Goal: Navigation & Orientation: Find specific page/section

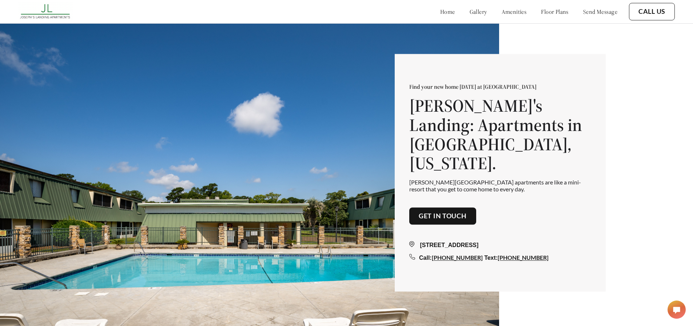
click at [547, 11] on link "floor plans" at bounding box center [555, 11] width 28 height 7
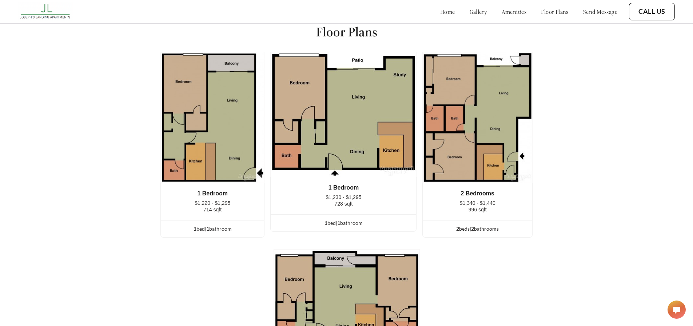
scroll to position [945, 0]
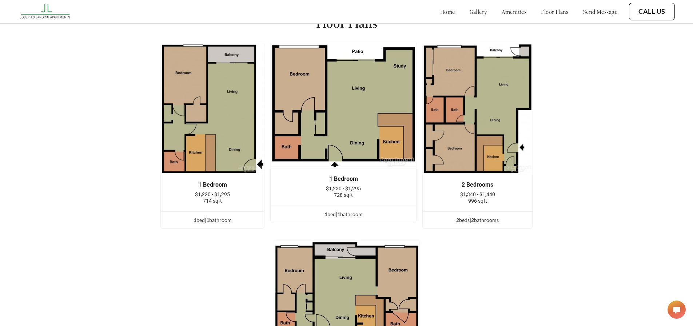
click at [507, 11] on link "amenities" at bounding box center [514, 11] width 25 height 7
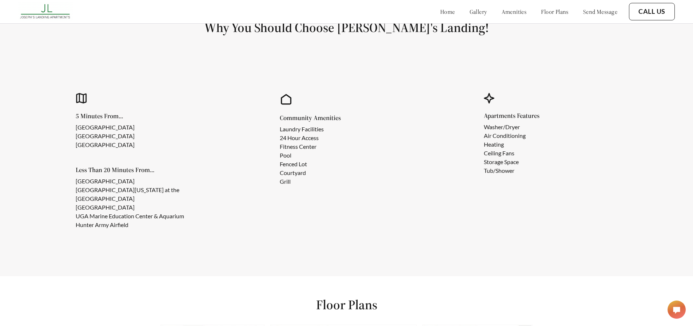
scroll to position [656, 0]
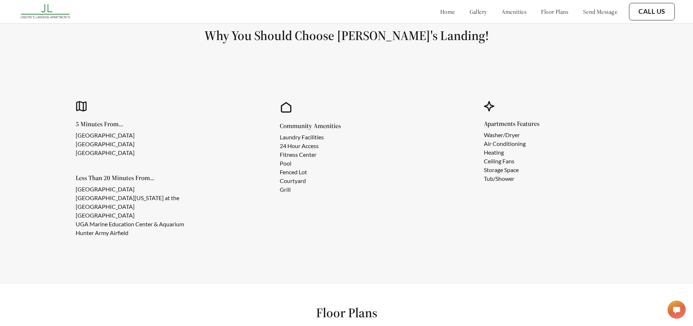
click at [440, 13] on link "home" at bounding box center [447, 11] width 15 height 7
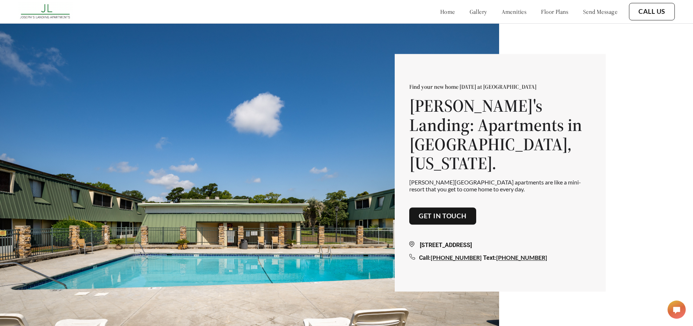
click at [498, 7] on div "home gallery amenities floor plans send message" at bounding box center [522, 12] width 192 height 20
click at [502, 9] on link "amenities" at bounding box center [514, 11] width 25 height 7
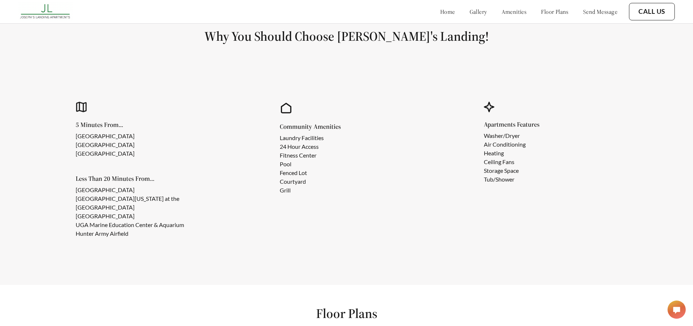
scroll to position [656, 0]
click at [541, 9] on link "floor plans" at bounding box center [555, 11] width 28 height 7
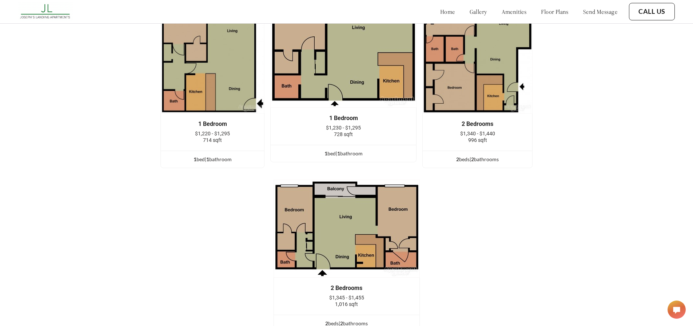
scroll to position [1018, 0]
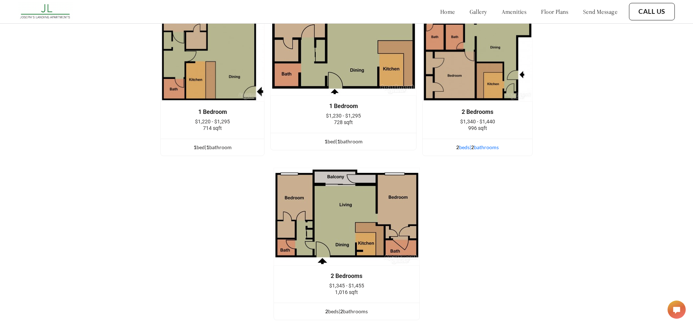
click at [474, 150] on span "2" at bounding box center [472, 147] width 3 height 6
click at [481, 151] on div "2 bed s | 2 bathroom s" at bounding box center [478, 147] width 110 height 8
click at [484, 151] on div "2 bed s | 2 bathroom s" at bounding box center [478, 147] width 110 height 8
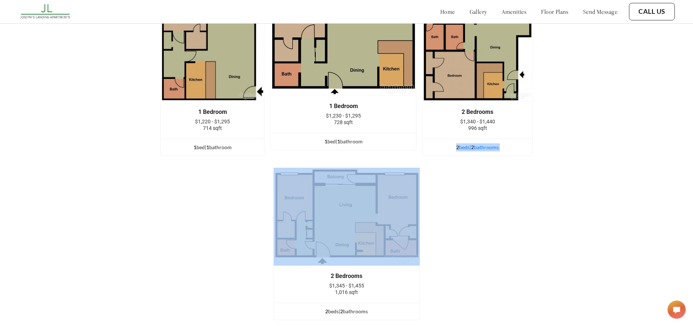
click at [484, 151] on div "2 bed s | 2 bathroom s" at bounding box center [478, 147] width 110 height 8
click at [473, 182] on div "1 Bedroom $1,220 - $1,295 714 sqft 1 bed | 1 bathroom 1 Bedroom $1,230 - $1,295…" at bounding box center [346, 148] width 437 height 356
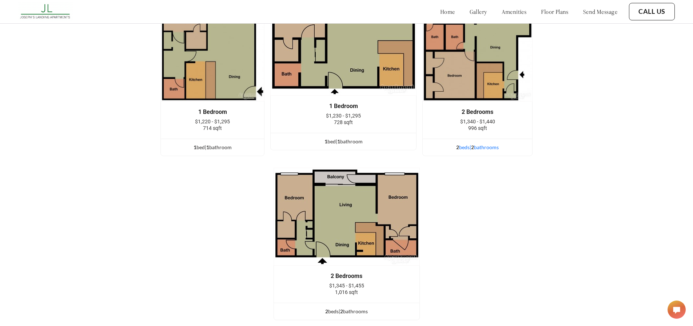
click at [488, 150] on div "2 bed s | 2 bathroom s" at bounding box center [478, 147] width 110 height 8
drag, startPoint x: 488, startPoint y: 150, endPoint x: 541, endPoint y: 114, distance: 63.6
click at [541, 114] on div "1 Bedroom $1,220 - $1,295 714 sqft 1 bed | 1 bathroom 1 Bedroom $1,230 - $1,295…" at bounding box center [346, 148] width 437 height 356
click at [541, 10] on link "floor plans" at bounding box center [555, 11] width 28 height 7
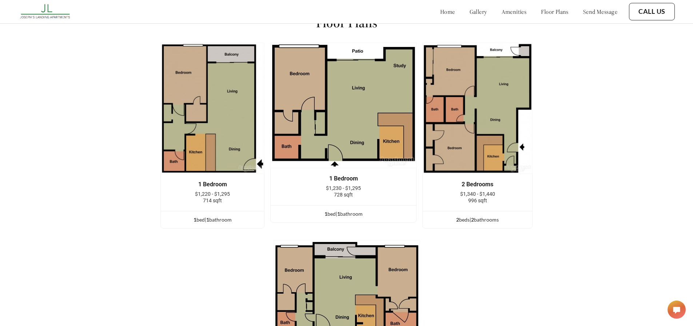
scroll to position [945, 0]
click at [470, 13] on link "gallery" at bounding box center [478, 11] width 17 height 7
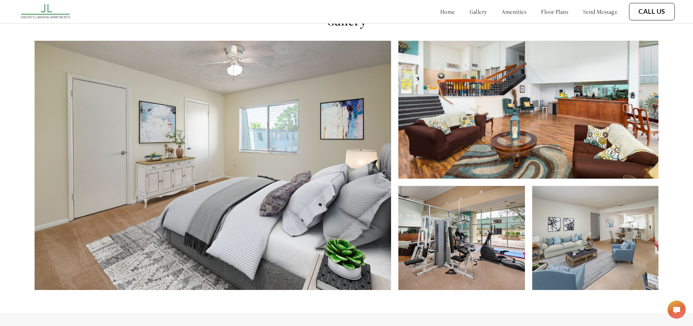
scroll to position [332, 0]
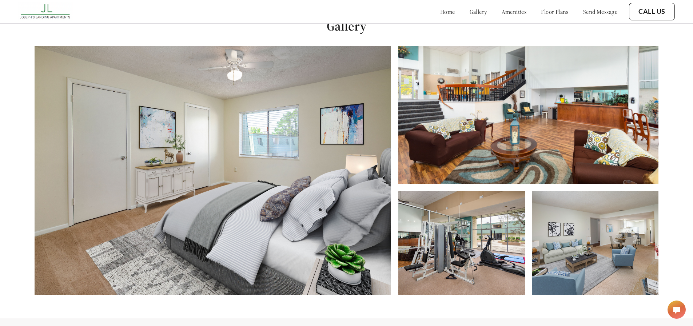
click at [504, 12] on link "amenities" at bounding box center [514, 11] width 25 height 7
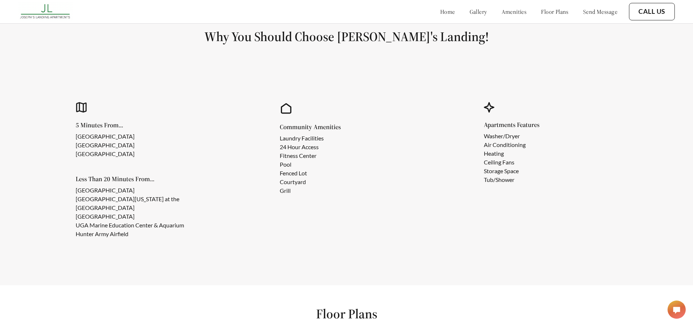
scroll to position [656, 0]
click at [463, 7] on div "home gallery amenities floor plans send message" at bounding box center [522, 12] width 192 height 20
click at [470, 10] on link "gallery" at bounding box center [478, 11] width 17 height 7
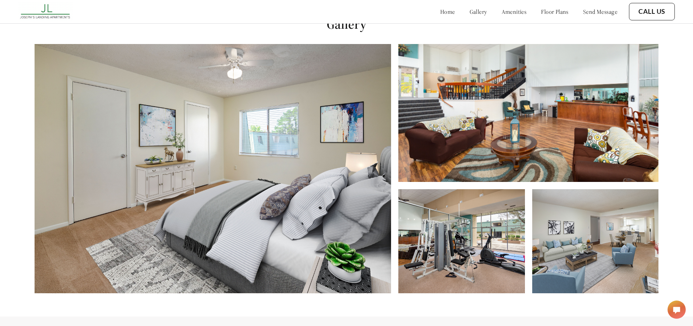
scroll to position [332, 0]
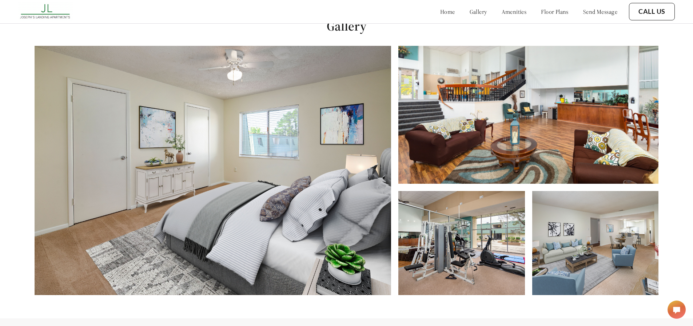
click at [516, 11] on link "amenities" at bounding box center [514, 11] width 25 height 7
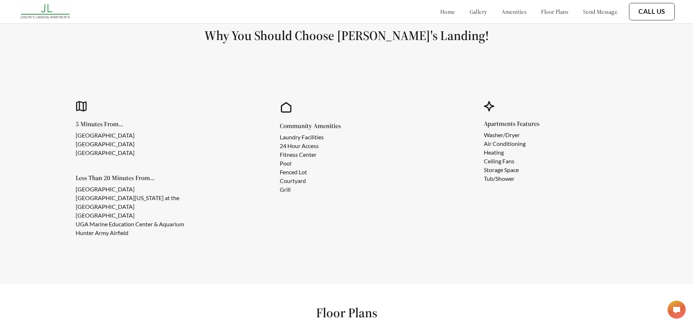
click at [541, 10] on link "floor plans" at bounding box center [555, 11] width 28 height 7
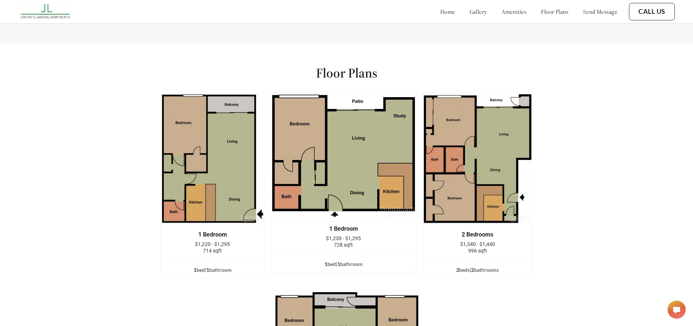
scroll to position [945, 0]
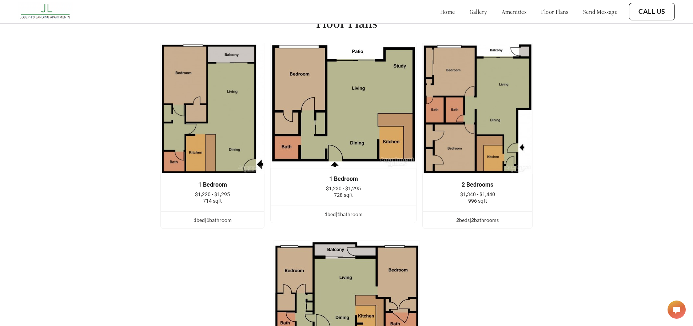
click at [541, 10] on link "floor plans" at bounding box center [555, 11] width 28 height 7
click at [482, 224] on div "2 bed s | 2 bathroom s" at bounding box center [478, 220] width 110 height 8
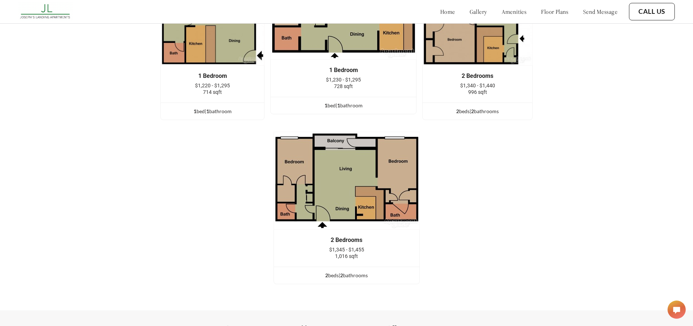
scroll to position [966, 0]
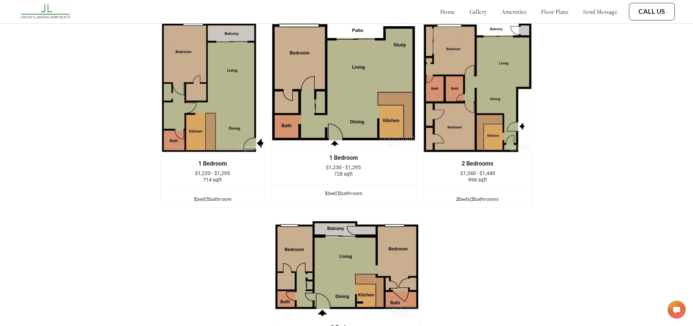
click at [541, 11] on link "floor plans" at bounding box center [555, 11] width 28 height 7
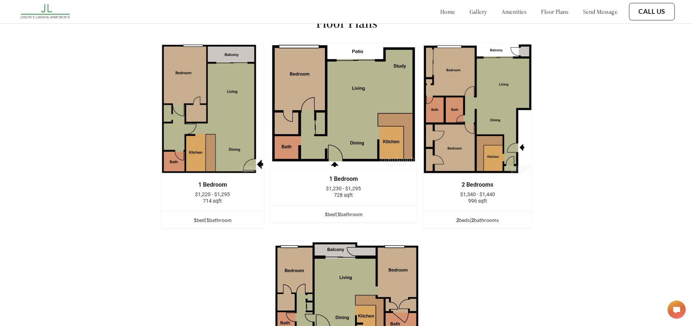
click at [586, 11] on link "send message" at bounding box center [600, 11] width 34 height 7
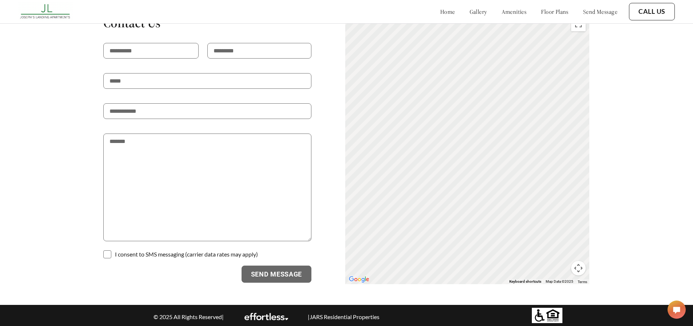
scroll to position [1440, 0]
